Goal: Task Accomplishment & Management: Use online tool/utility

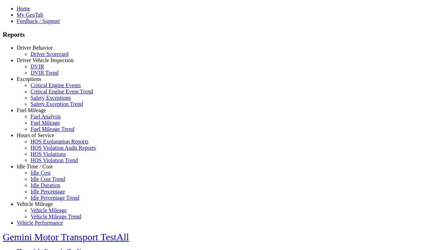
click at [40, 138] on link "Hours of Service" at bounding box center [35, 135] width 37 height 6
click at [45, 144] on link "HOS Explanation Reports" at bounding box center [60, 141] width 58 height 6
